Goal: Ask a question

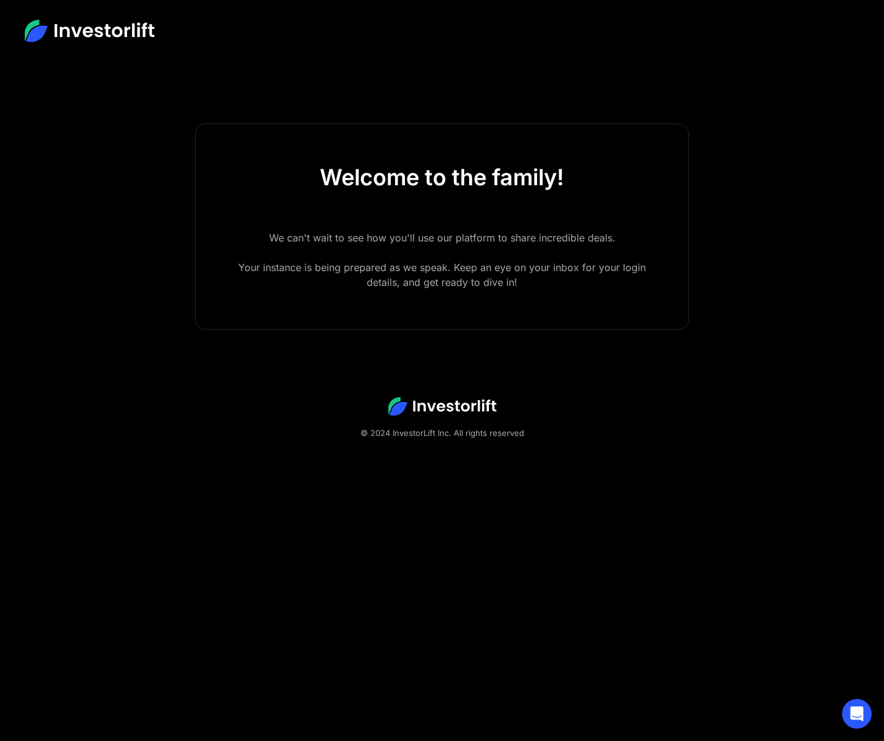
click at [478, 170] on div "Welcome to the family!" at bounding box center [442, 177] width 244 height 27
click at [467, 361] on footer "© 2024 InvestorLift Inc. All rights reserved" at bounding box center [442, 418] width 884 height 122
click at [860, 713] on icon "Open Intercom Messenger" at bounding box center [856, 713] width 14 height 16
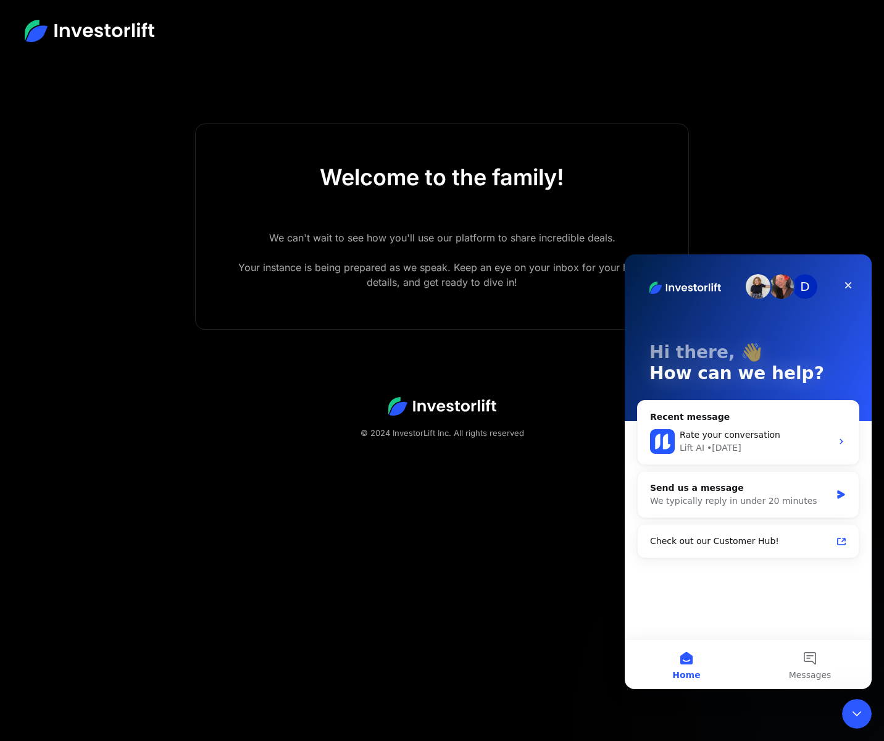
click at [281, 361] on footer "© 2024 InvestorLift Inc. All rights reserved" at bounding box center [442, 418] width 884 height 122
drag, startPoint x: 682, startPoint y: 269, endPoint x: 697, endPoint y: 341, distance: 73.2
click at [697, 341] on div "D Hi there, 👋 How can we help?" at bounding box center [748, 337] width 222 height 167
click at [818, 656] on button "Messages" at bounding box center [809, 663] width 123 height 49
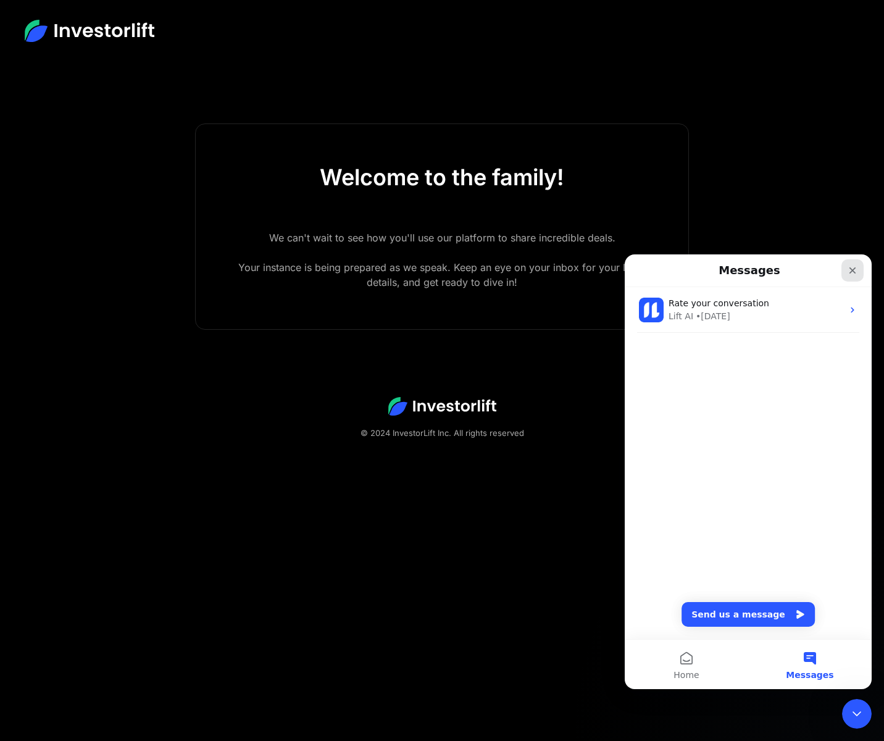
click at [849, 268] on icon "Close" at bounding box center [852, 270] width 10 height 10
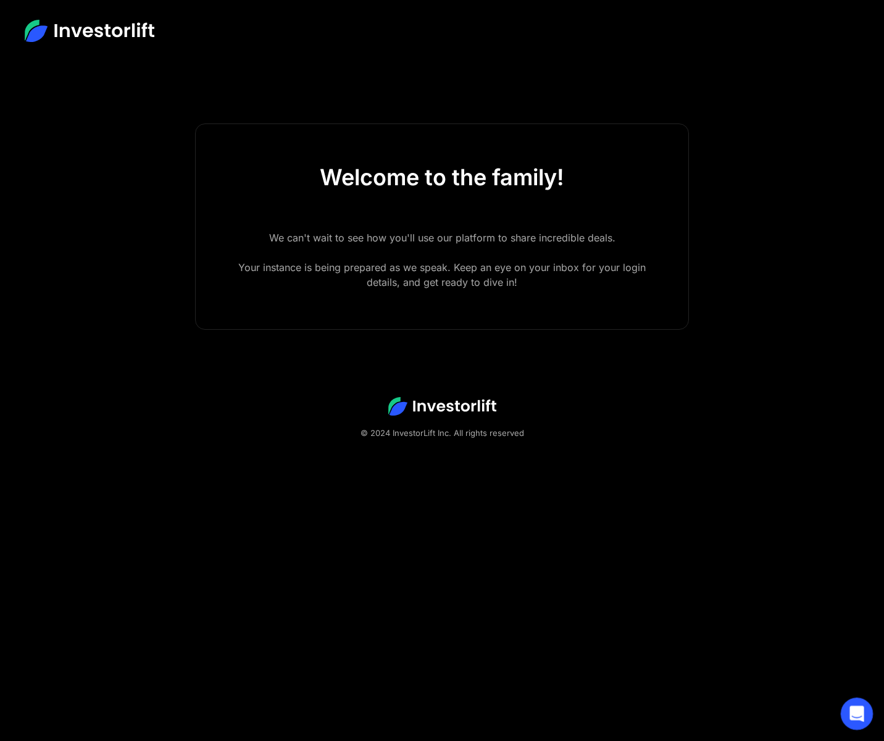
click at [852, 710] on icon "Open Intercom Messenger" at bounding box center [855, 712] width 20 height 20
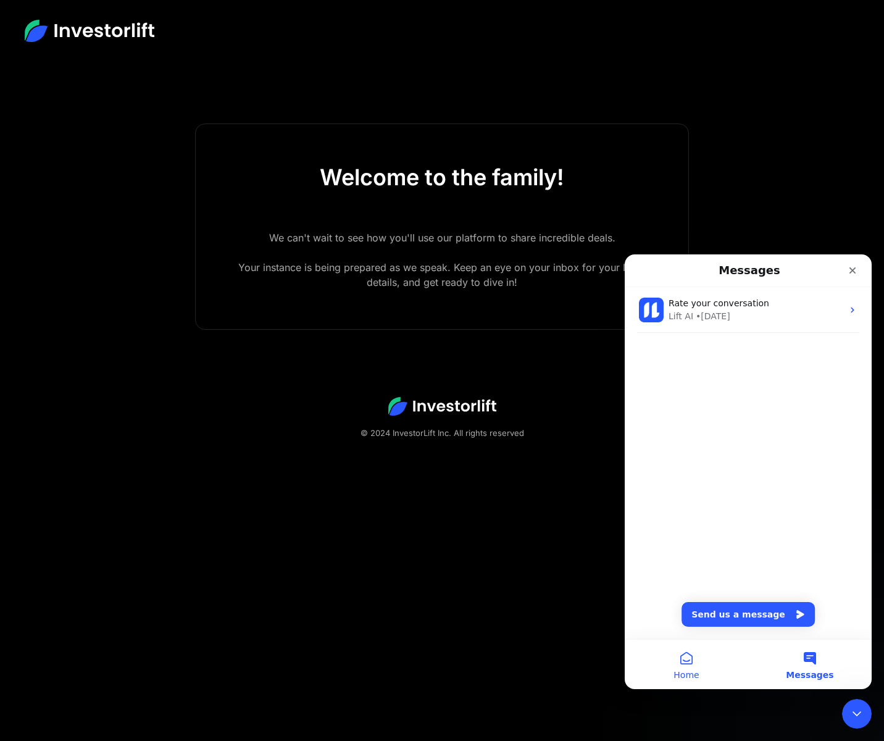
click at [691, 660] on button "Home" at bounding box center [686, 663] width 123 height 49
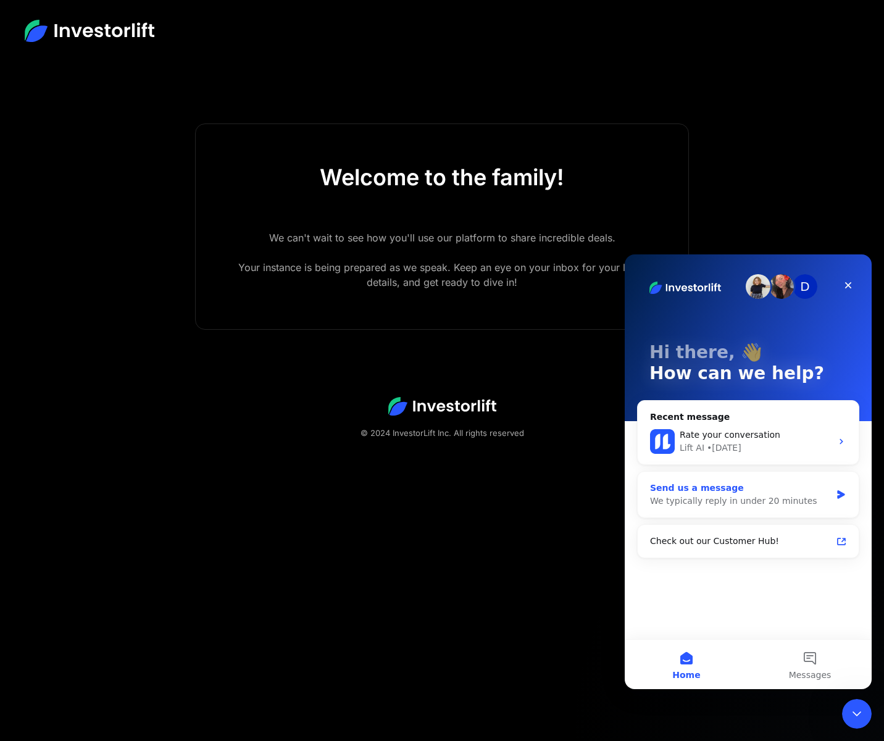
click at [766, 493] on div "Send us a message" at bounding box center [740, 487] width 181 height 13
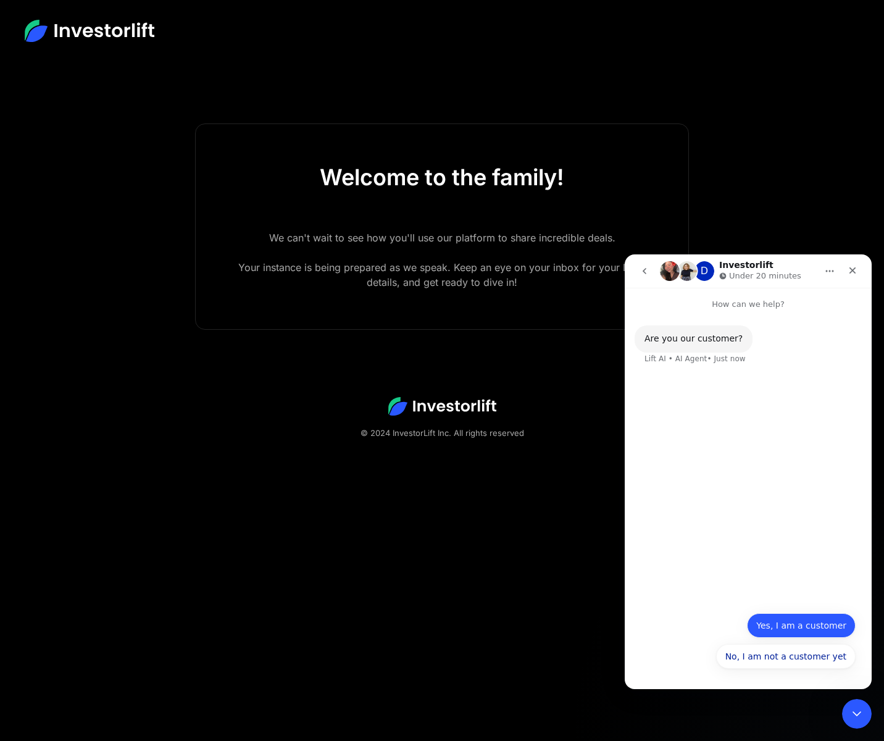
click at [794, 628] on button "Yes, I am a customer" at bounding box center [801, 625] width 109 height 25
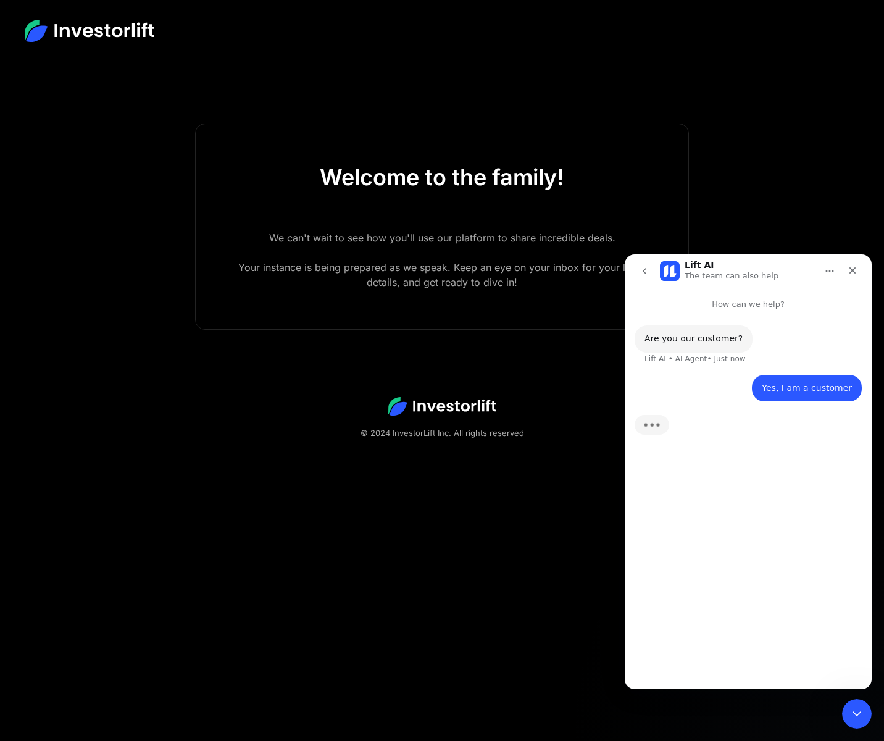
click at [723, 663] on div "Are you our customer? Lift AI • AI Agent • Just now Yes, I am a customer • Just…" at bounding box center [748, 494] width 247 height 368
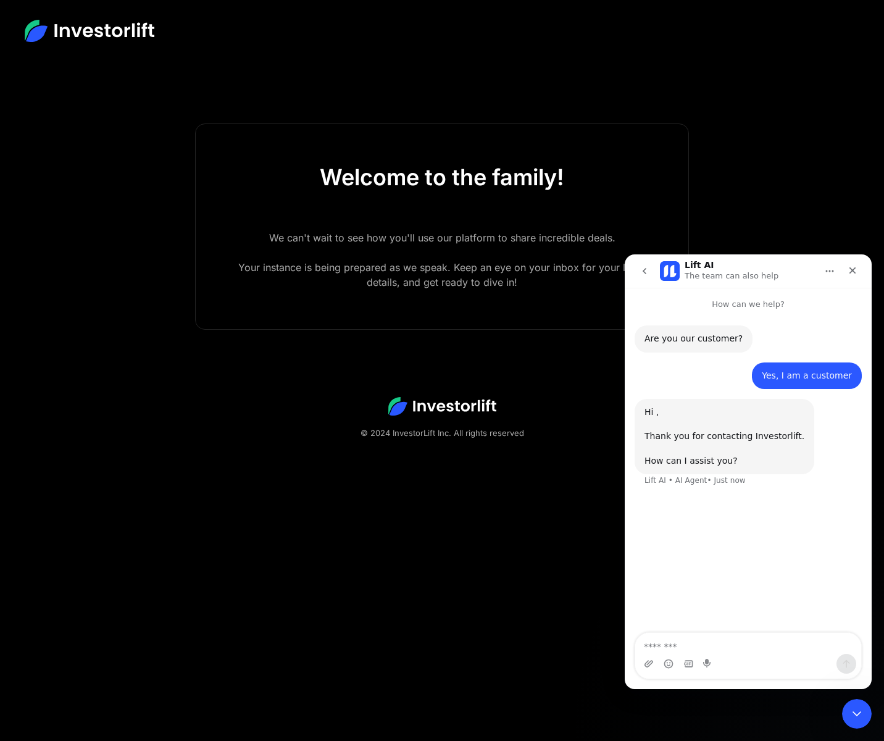
click at [722, 663] on div "Intercom messenger" at bounding box center [748, 664] width 226 height 20
click at [770, 644] on textarea "Message…" at bounding box center [748, 643] width 226 height 21
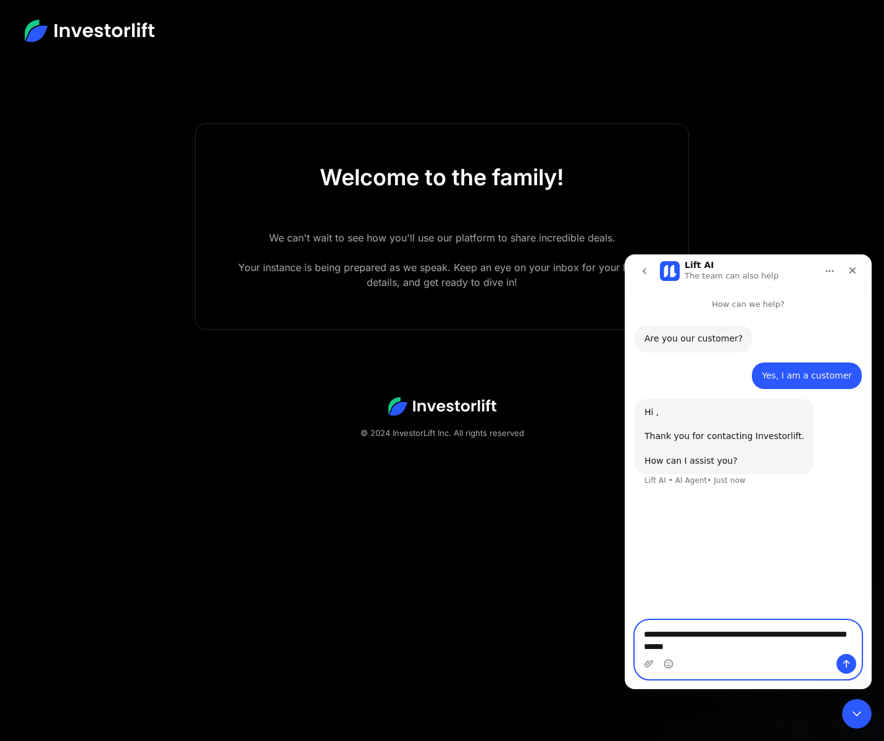
type textarea "**********"
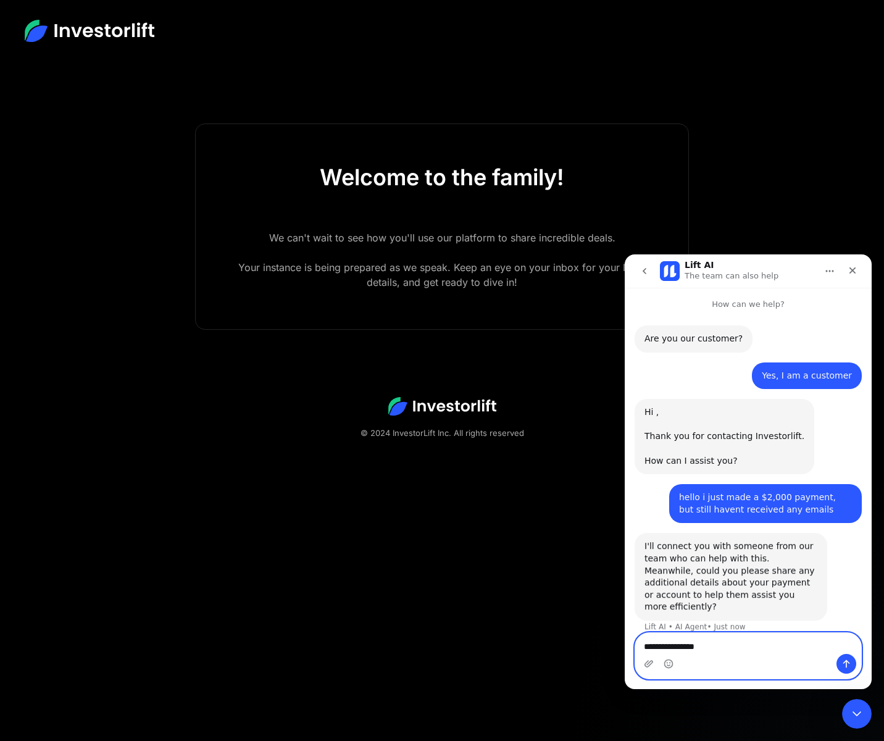
scroll to position [1, 0]
type textarea "**********"
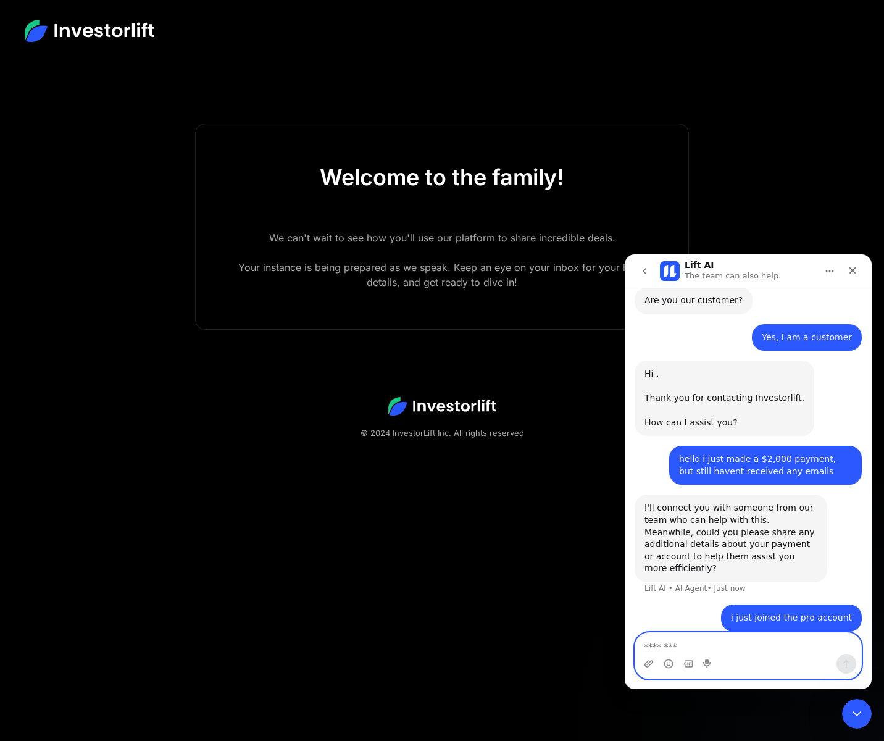
scroll to position [78, 0]
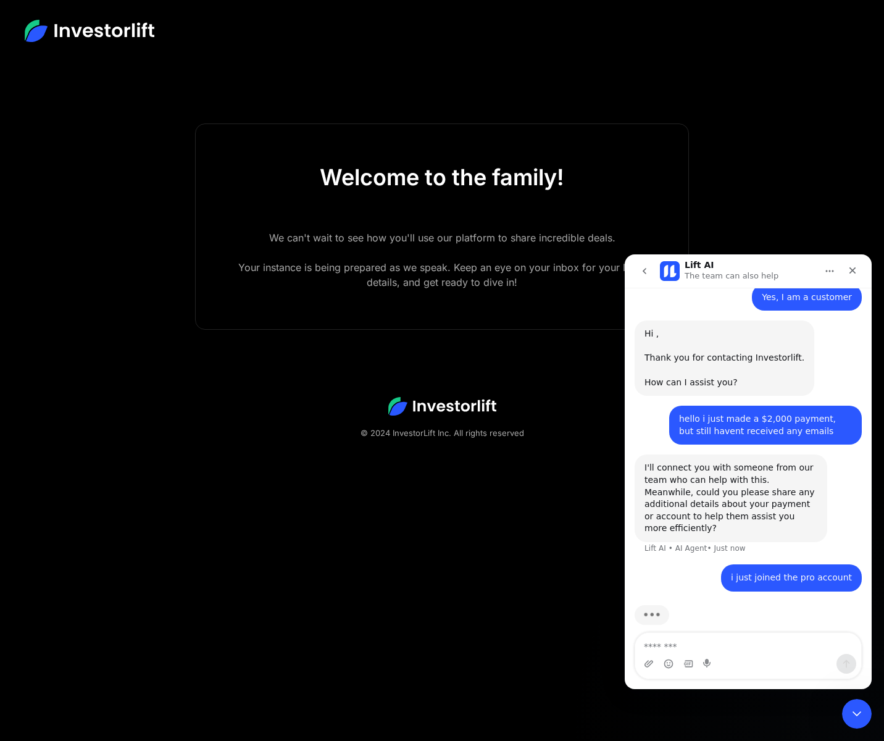
click at [135, 78] on html "Welcome to the family! We can't wait to see how you'll use our platform to shar…" at bounding box center [442, 370] width 884 height 741
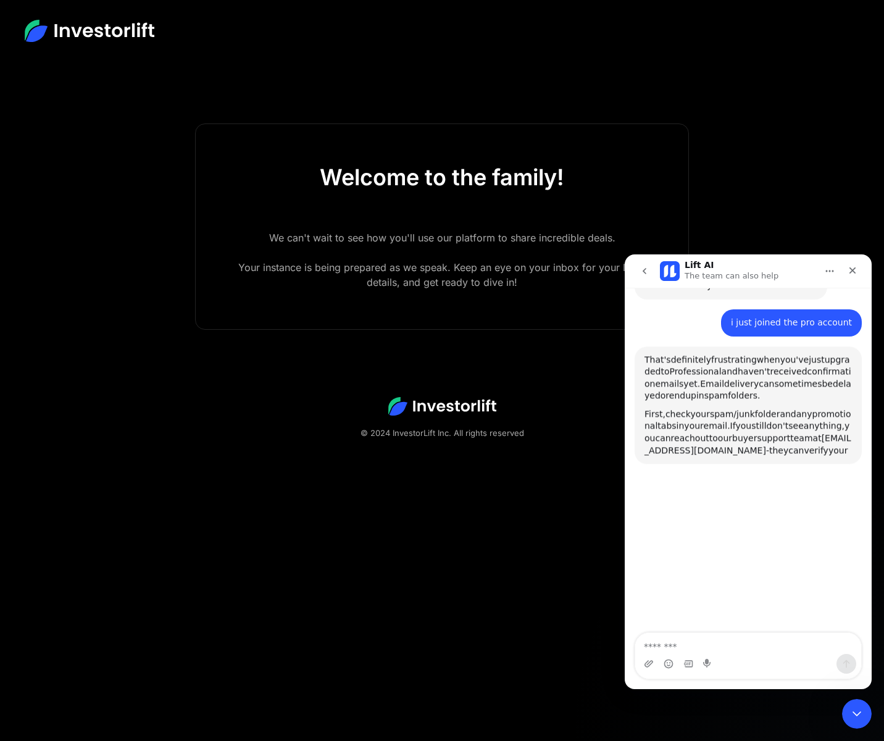
scroll to position [333, 0]
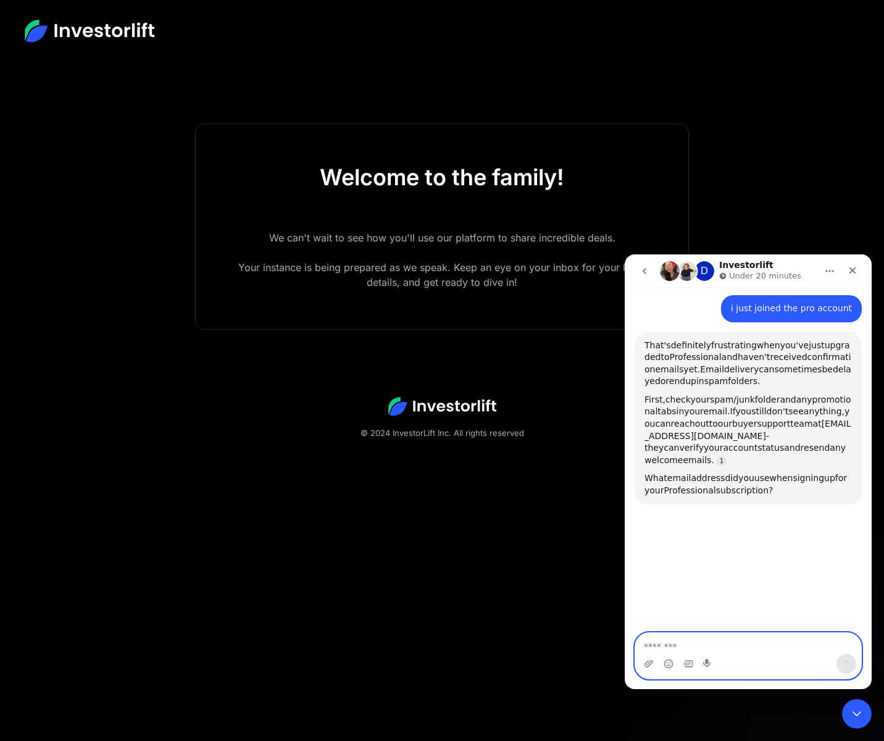
click at [789, 644] on textarea "Message…" at bounding box center [748, 643] width 226 height 21
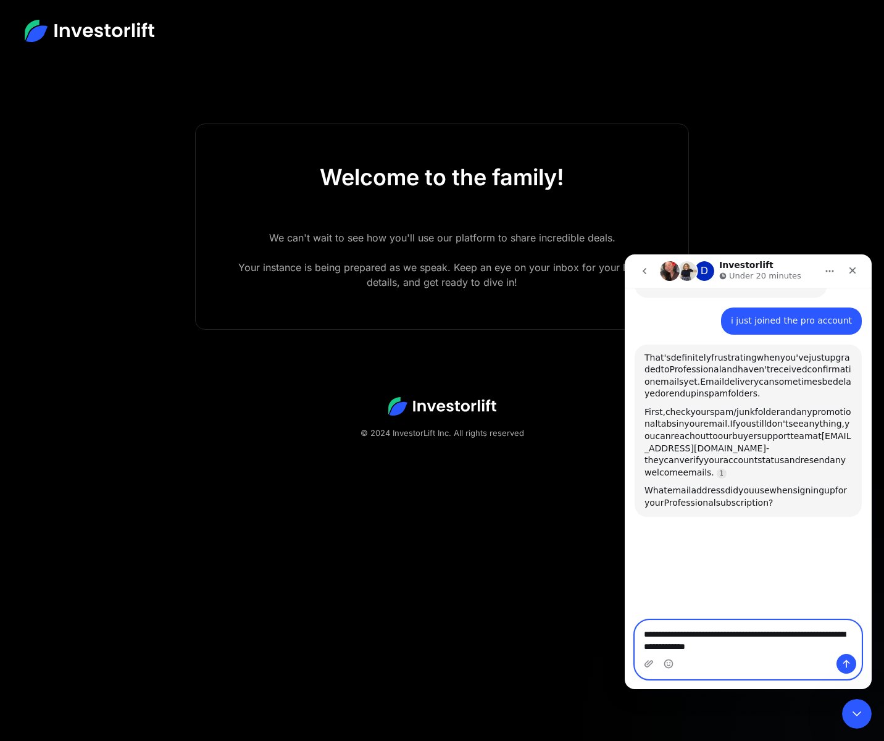
type textarea "**********"
click at [847, 666] on icon "Send a message…" at bounding box center [846, 663] width 10 height 10
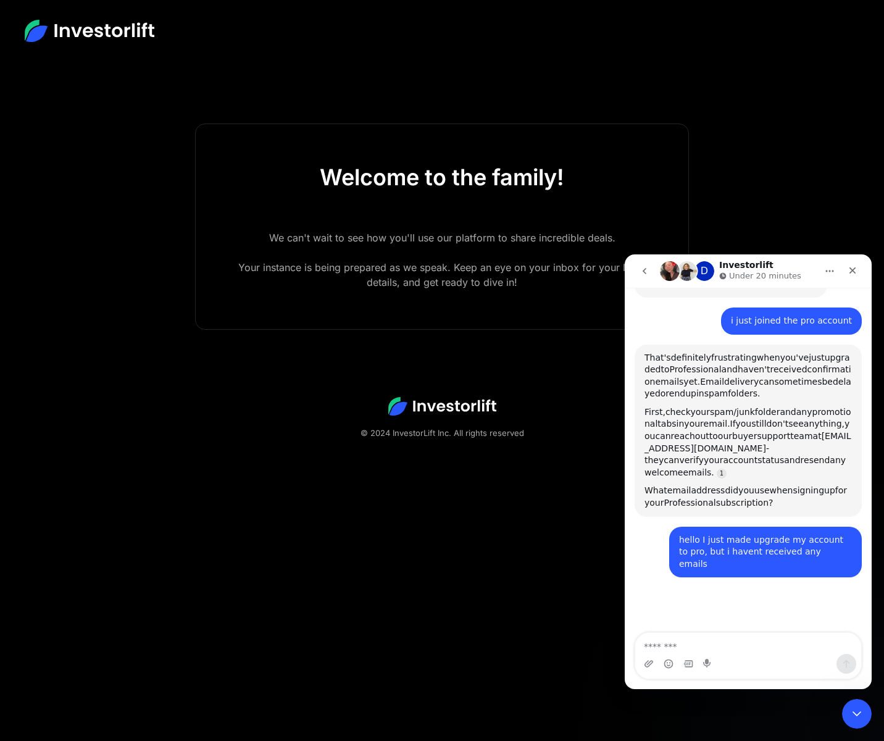
drag, startPoint x: 397, startPoint y: 64, endPoint x: 408, endPoint y: 70, distance: 12.4
click at [397, 65] on html "Welcome to the family! We can't wait to see how you'll use our platform to shar…" at bounding box center [442, 370] width 884 height 741
click at [642, 268] on icon "go back" at bounding box center [644, 271] width 10 height 10
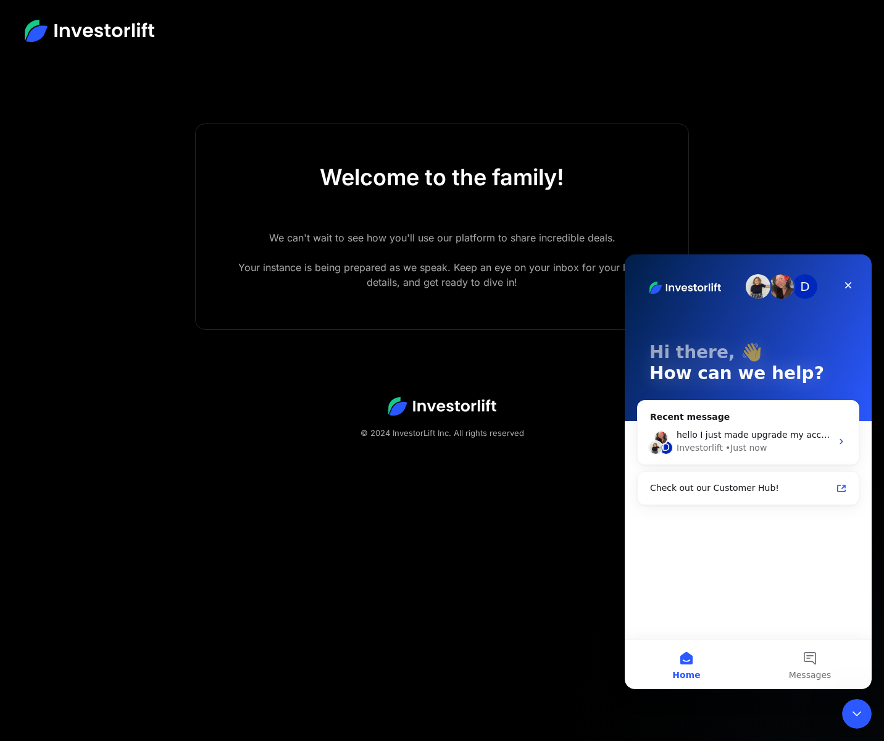
scroll to position [0, 0]
click at [731, 423] on div "D hello I just made upgrade my account to pro, but i havent received any emails…" at bounding box center [748, 441] width 221 height 46
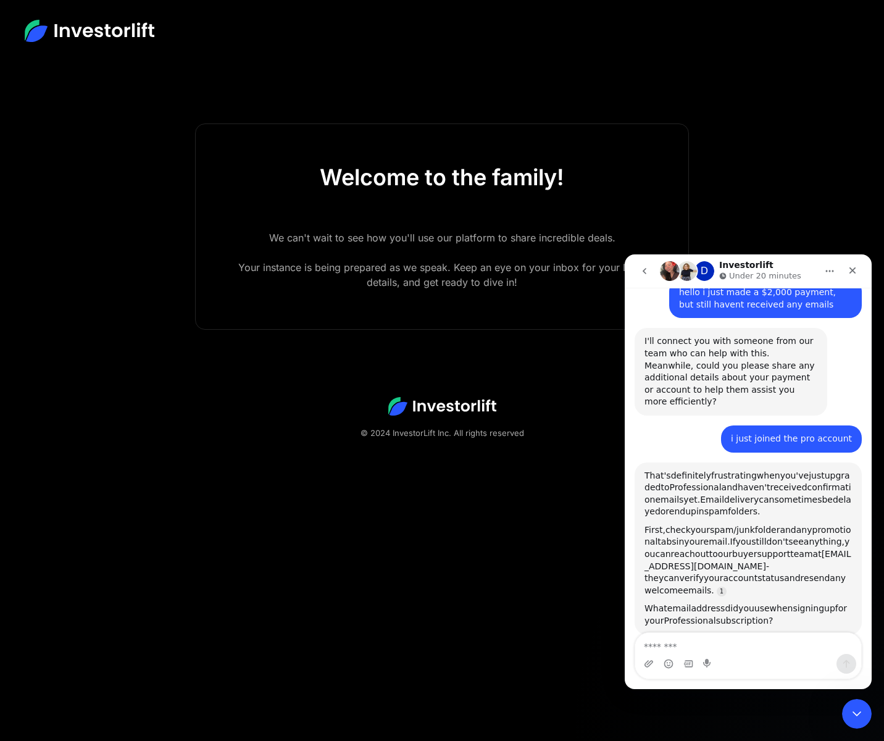
scroll to position [257, 0]
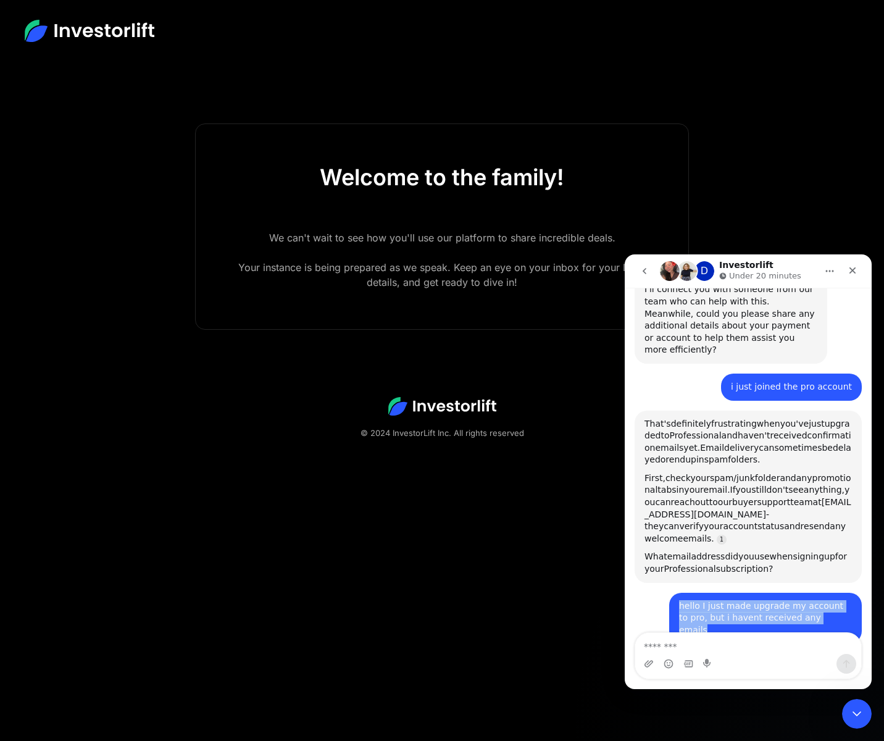
drag, startPoint x: 673, startPoint y: 593, endPoint x: 833, endPoint y: 604, distance: 160.2
click at [839, 604] on div "hello I just made upgrade my account to pro, but i havent received any emails" at bounding box center [765, 618] width 173 height 36
copy div "hello I just made upgrade my account to pro, but i havent received any emails"
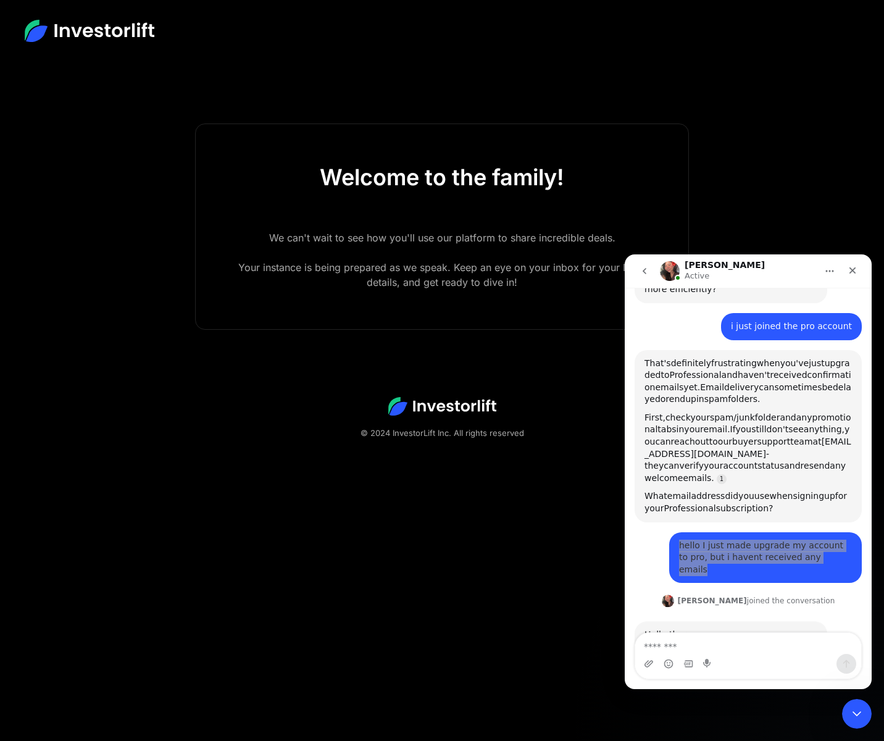
scroll to position [377, 0]
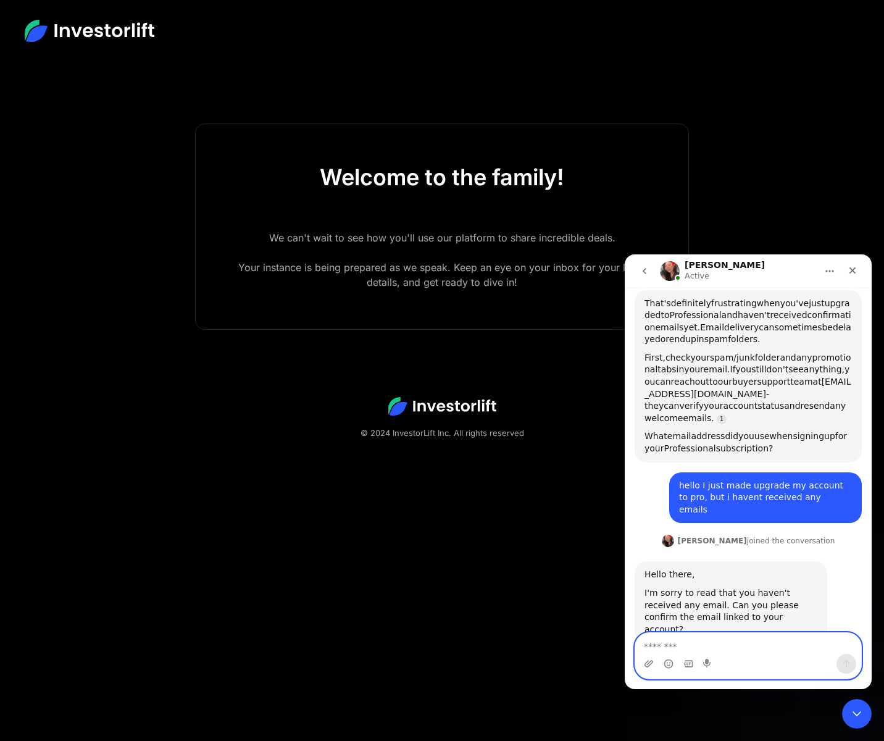
click at [673, 642] on textarea "Message…" at bounding box center [748, 643] width 226 height 21
type textarea "*"
type textarea "**********"
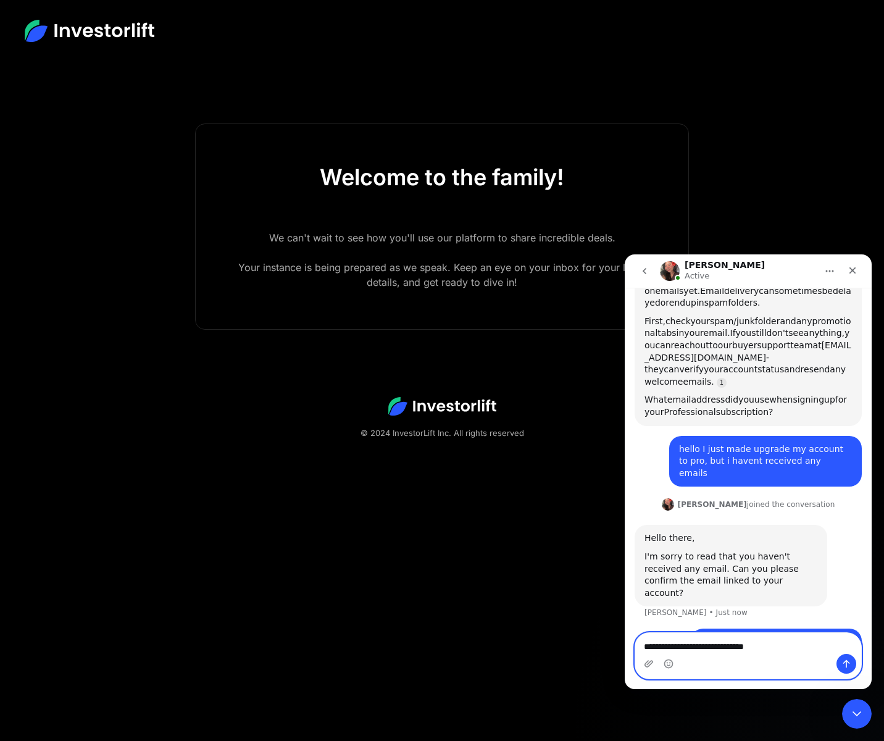
drag, startPoint x: 687, startPoint y: 648, endPoint x: 663, endPoint y: 648, distance: 24.1
click at [663, 648] on textarea "**********" at bounding box center [748, 643] width 226 height 21
type textarea "**********"
click at [850, 664] on icon "Send a message…" at bounding box center [846, 663] width 10 height 10
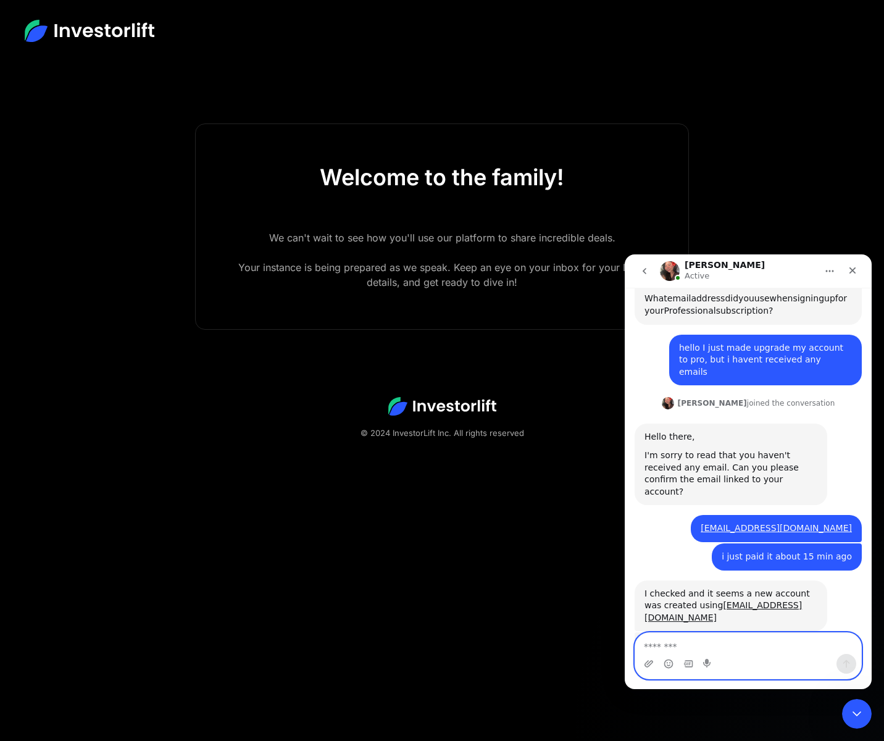
scroll to position [519, 0]
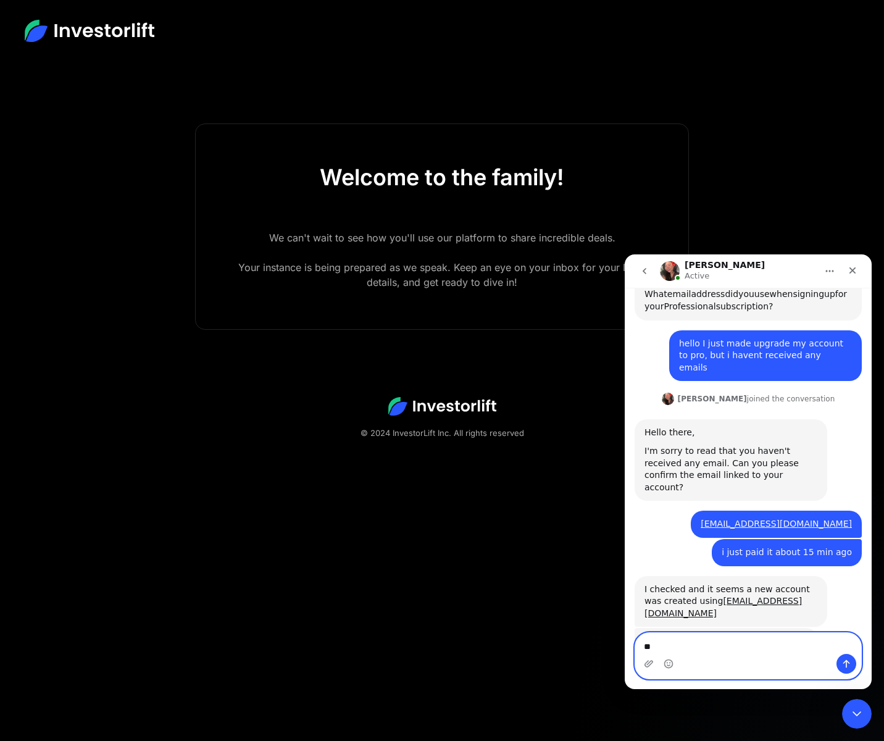
type textarea "*"
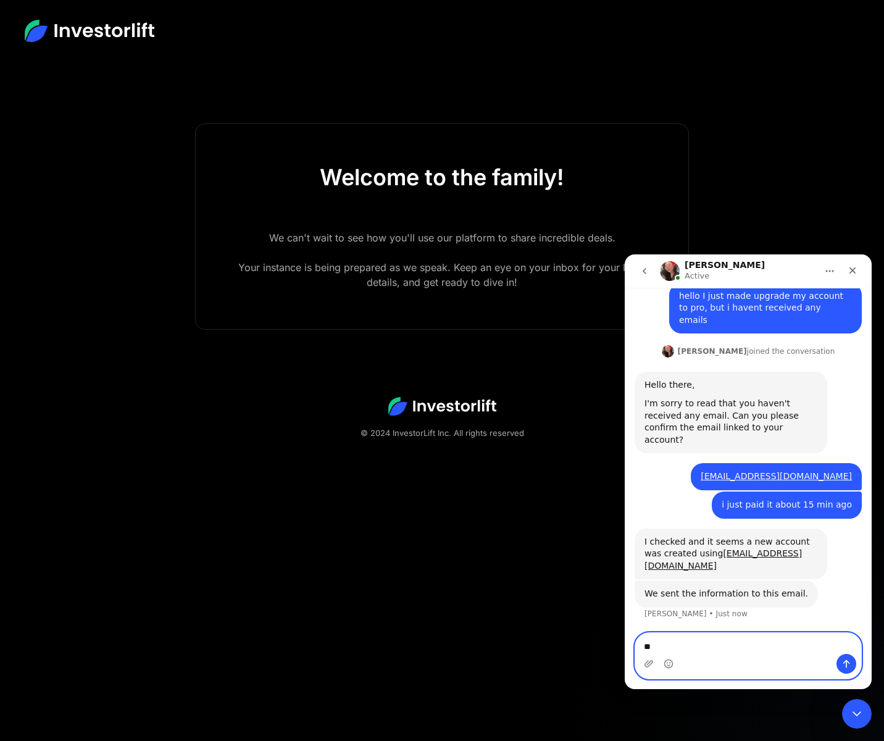
type textarea "*"
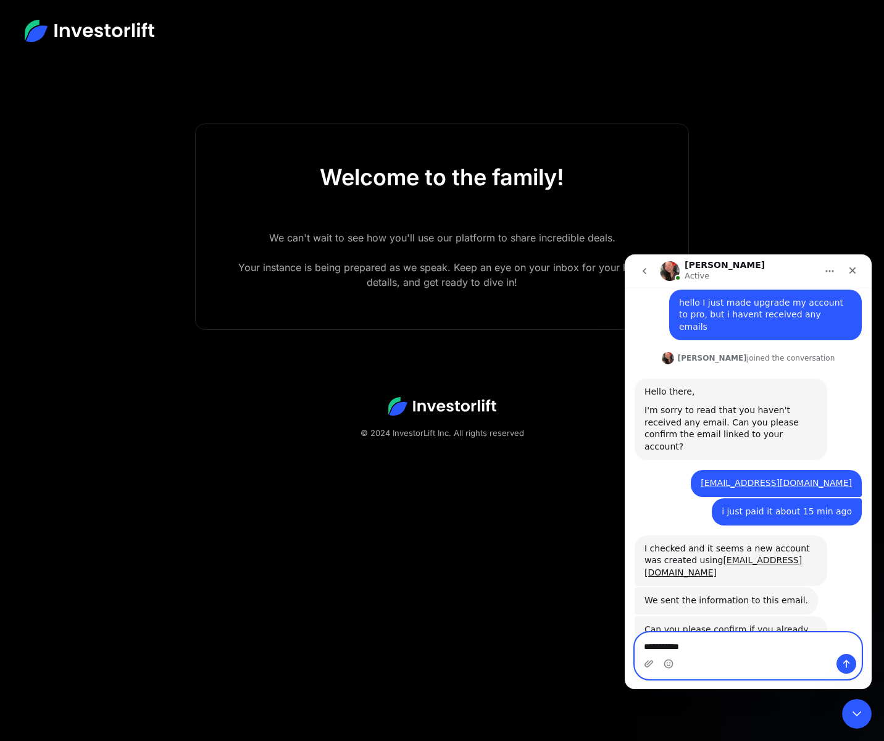
scroll to position [559, 0]
type textarea "*"
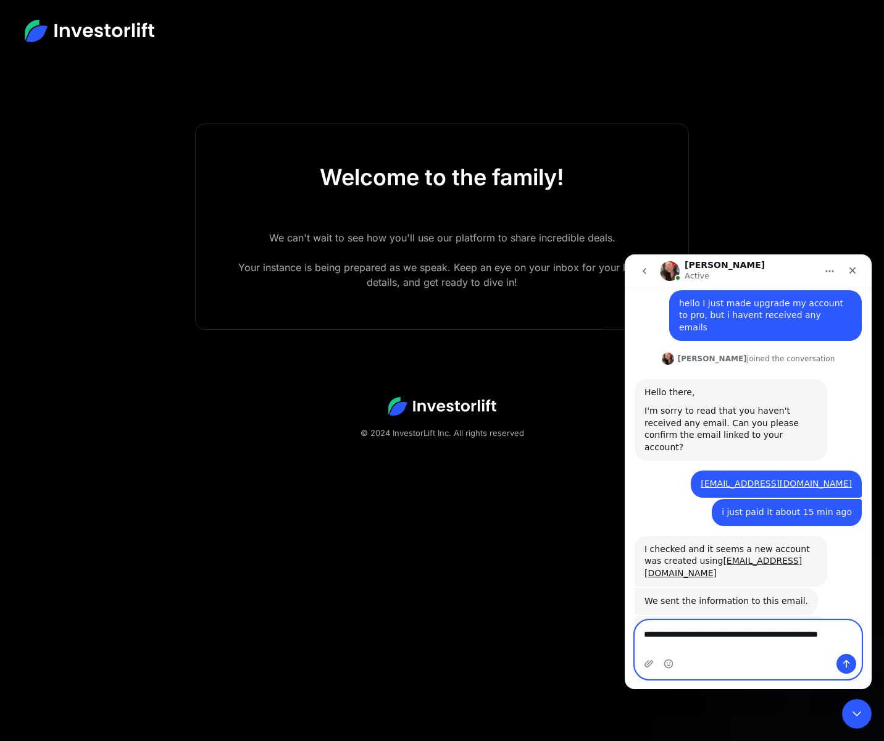
scroll to position [571, 0]
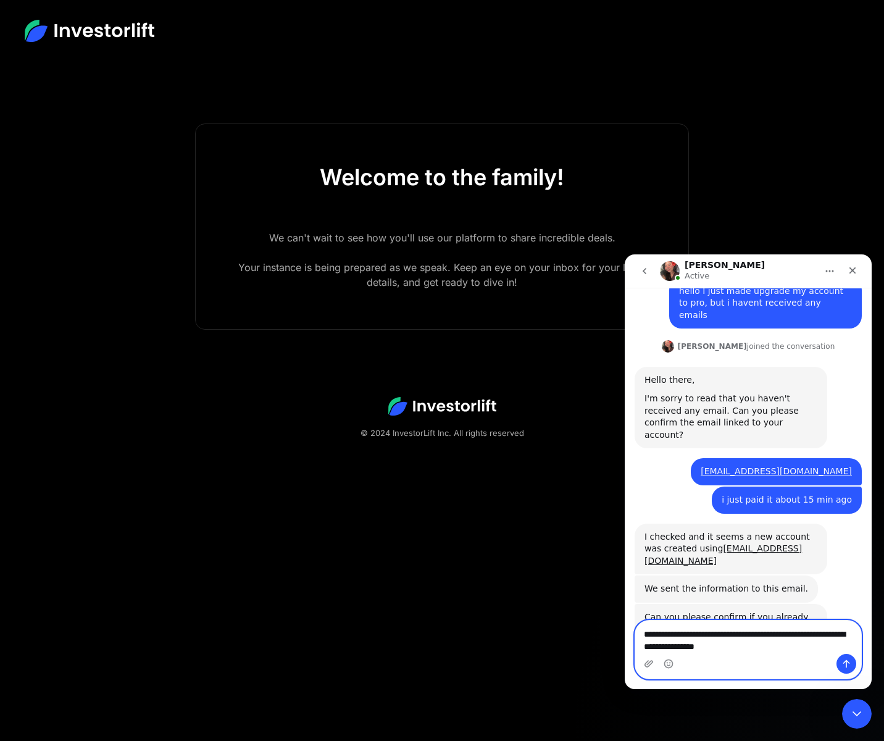
type textarea "**********"
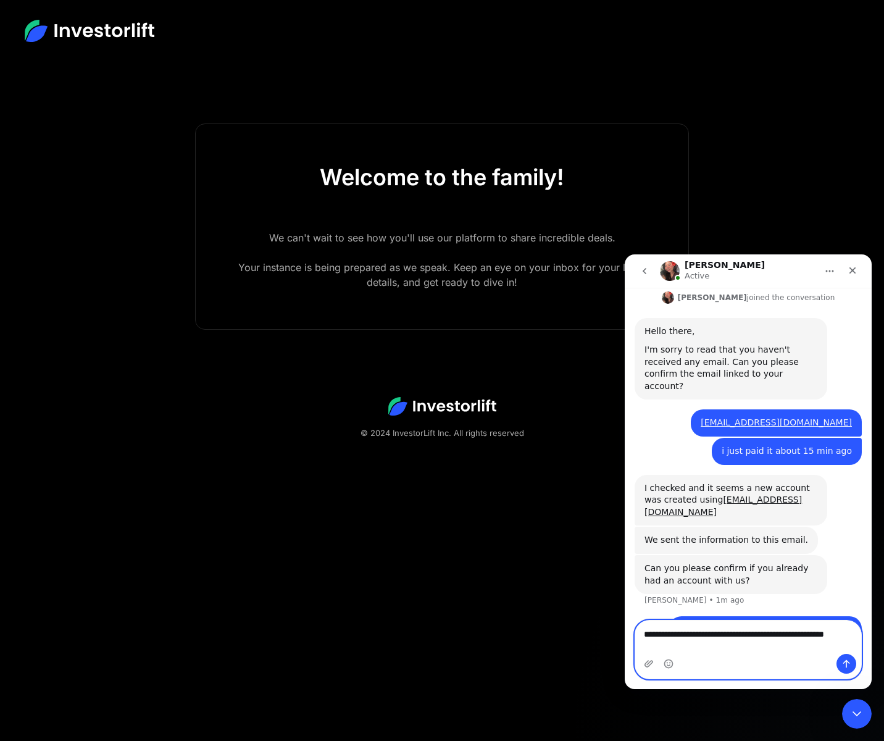
type textarea "**********"
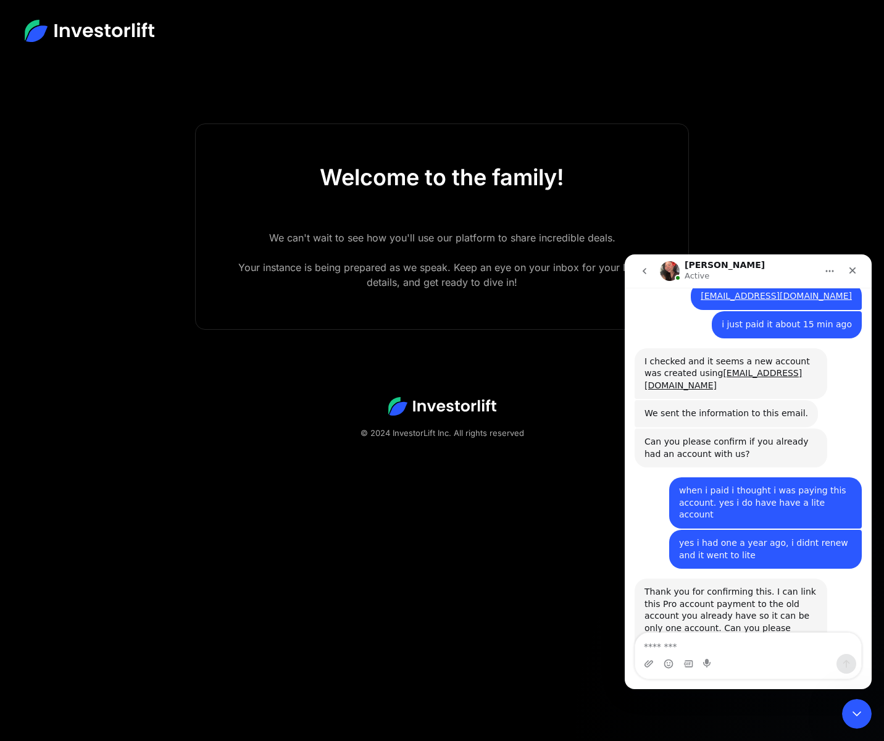
scroll to position [746, 0]
click at [489, 427] on footer "© 2024 InvestorLift Inc. All rights reserved" at bounding box center [442, 418] width 884 height 122
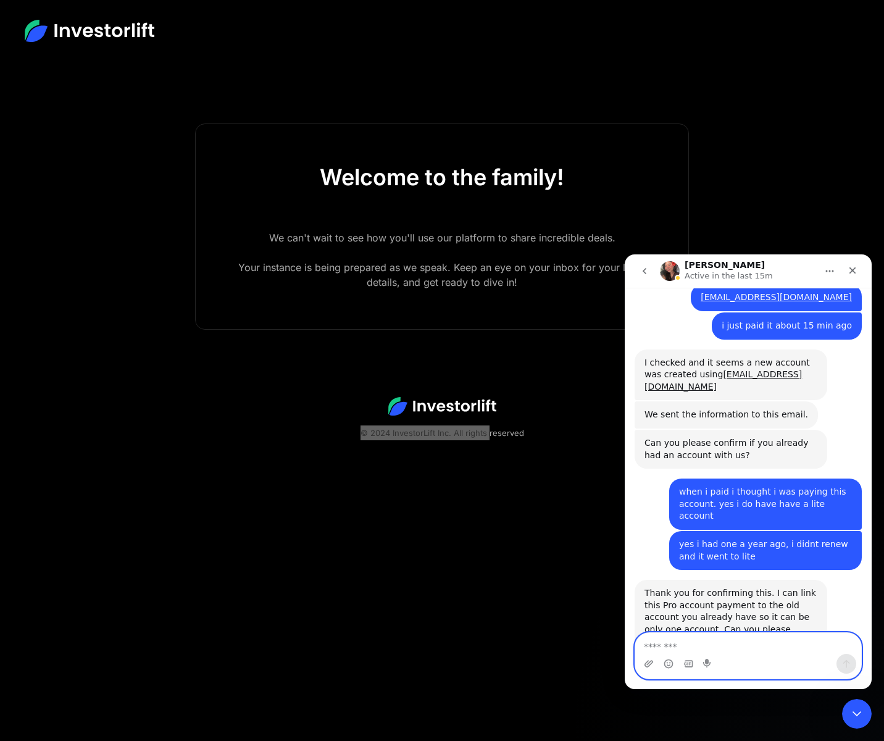
click at [733, 647] on textarea "Message…" at bounding box center [748, 643] width 226 height 21
click at [727, 644] on textarea "Message…" at bounding box center [748, 643] width 226 height 21
paste textarea "**********"
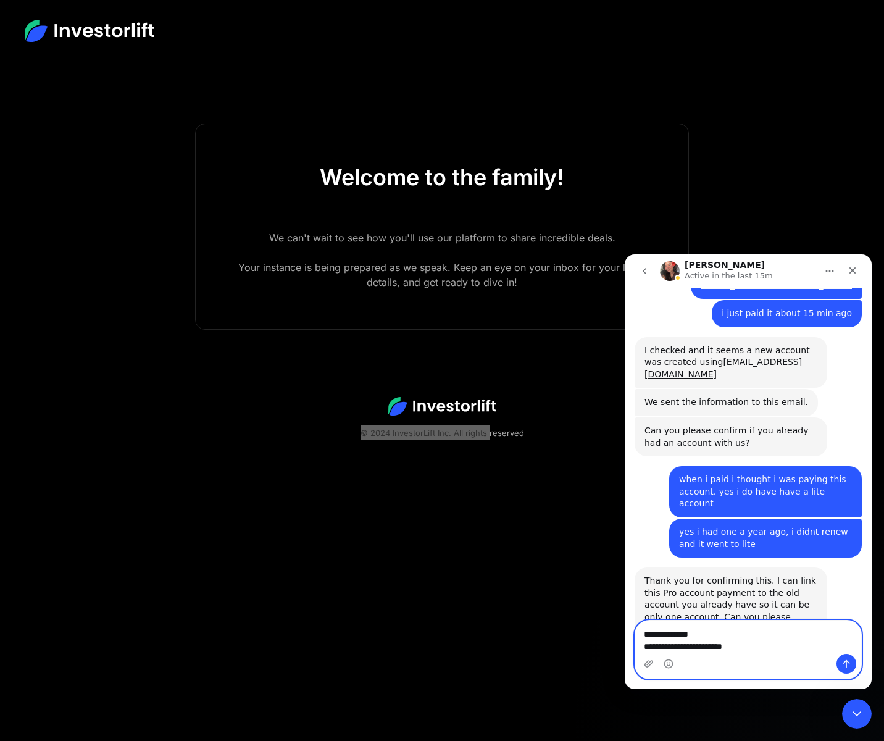
type textarea "**********"
click at [845, 665] on icon "Send a message…" at bounding box center [846, 664] width 7 height 8
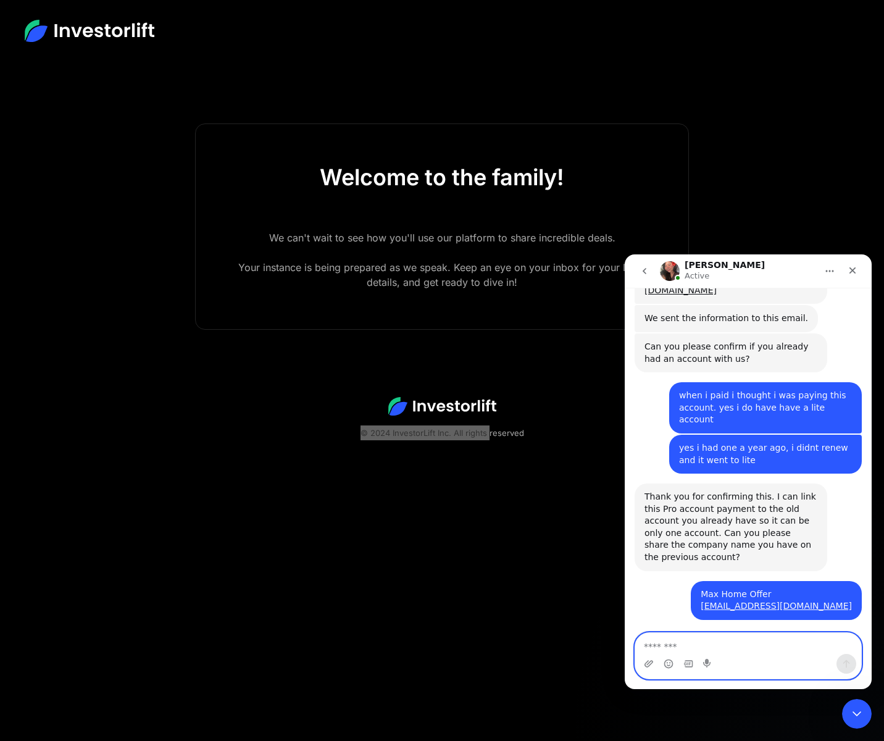
scroll to position [843, 0]
click at [770, 650] on textarea "Message…" at bounding box center [748, 643] width 226 height 21
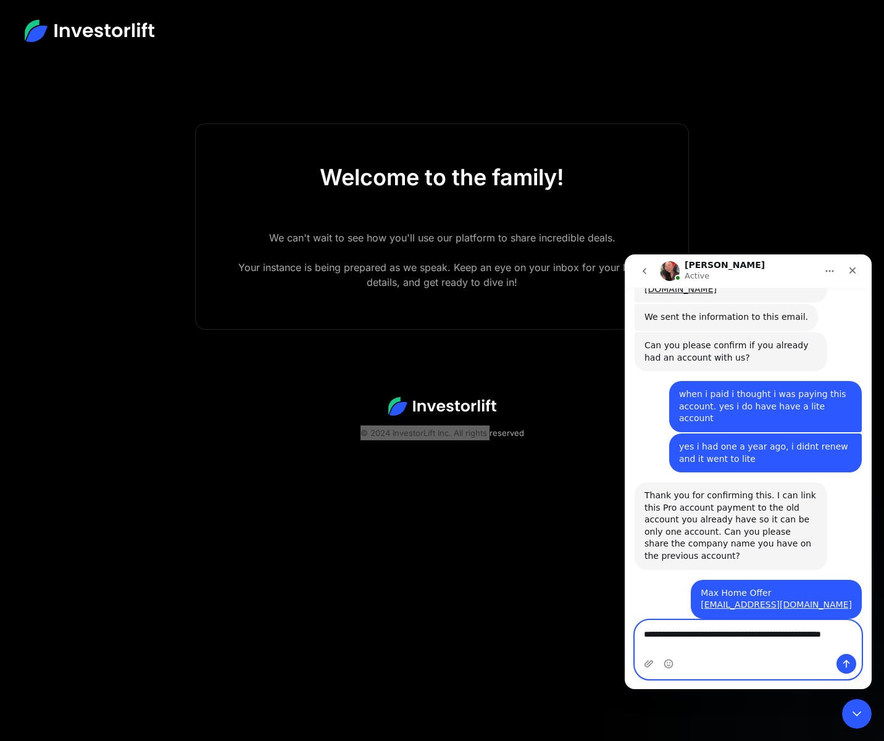
scroll to position [855, 0]
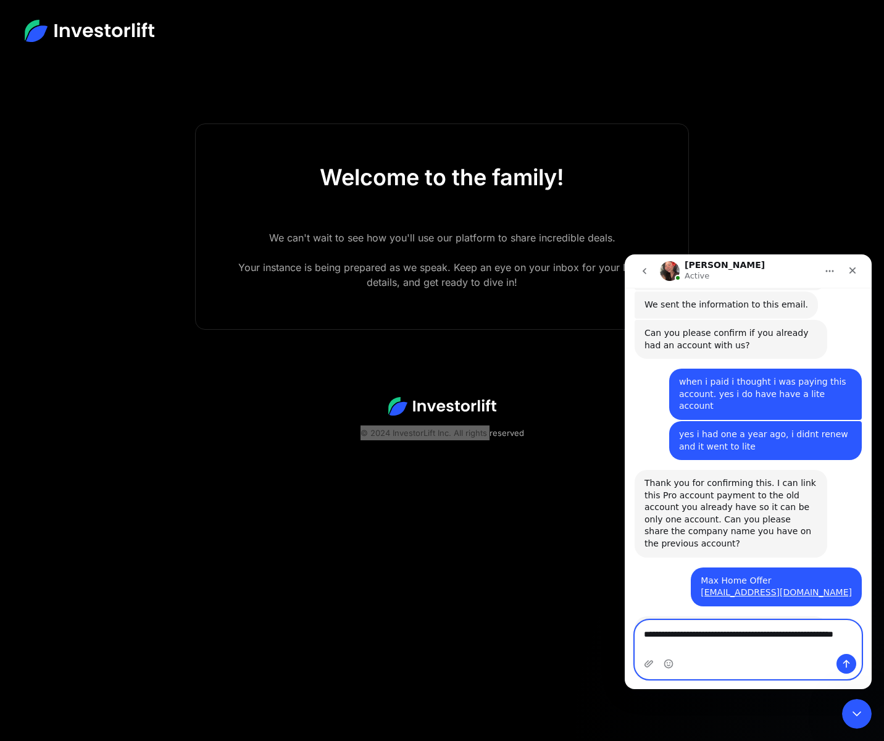
click at [667, 638] on textarea "**********" at bounding box center [748, 636] width 226 height 33
type textarea "**********"
click at [842, 664] on icon "Send a message…" at bounding box center [846, 663] width 10 height 10
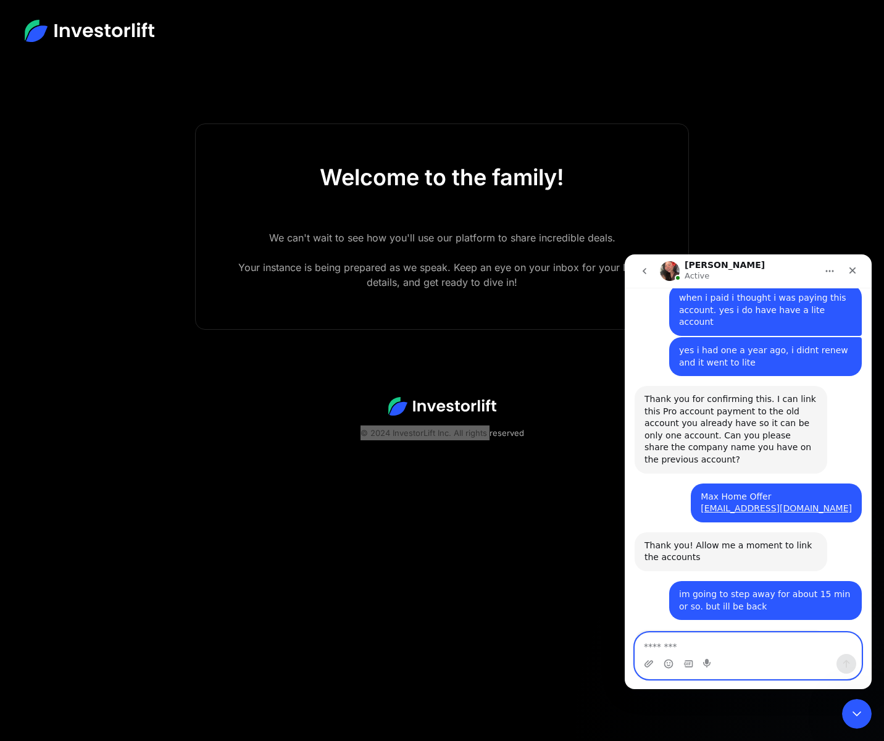
scroll to position [971, 0]
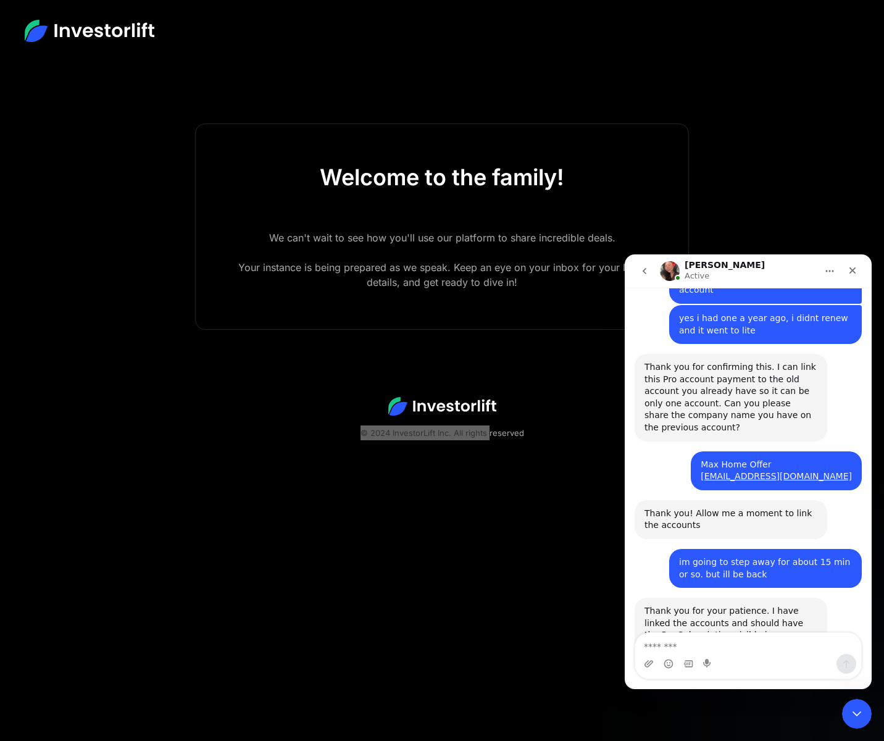
click at [806, 549] on div "im going to step away for about 15 min or so. but ill be back • 18m ago" at bounding box center [747, 573] width 227 height 49
click at [794, 217] on body "Welcome to the family! We can't wait to see how you'll use our platform to shar…" at bounding box center [442, 493] width 884 height 741
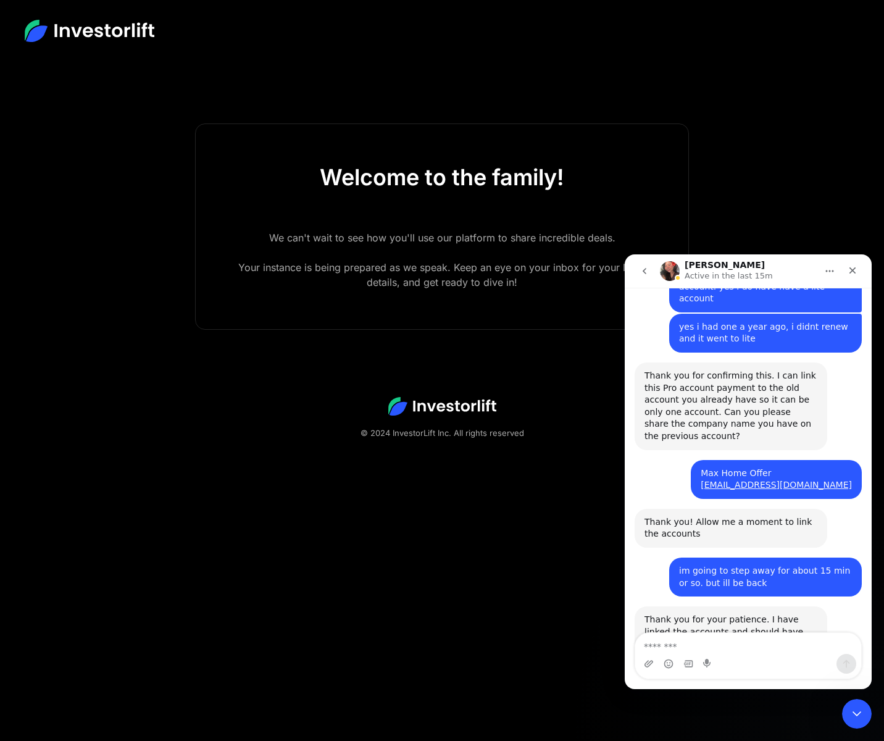
scroll to position [781, 0]
